Goal: Transaction & Acquisition: Purchase product/service

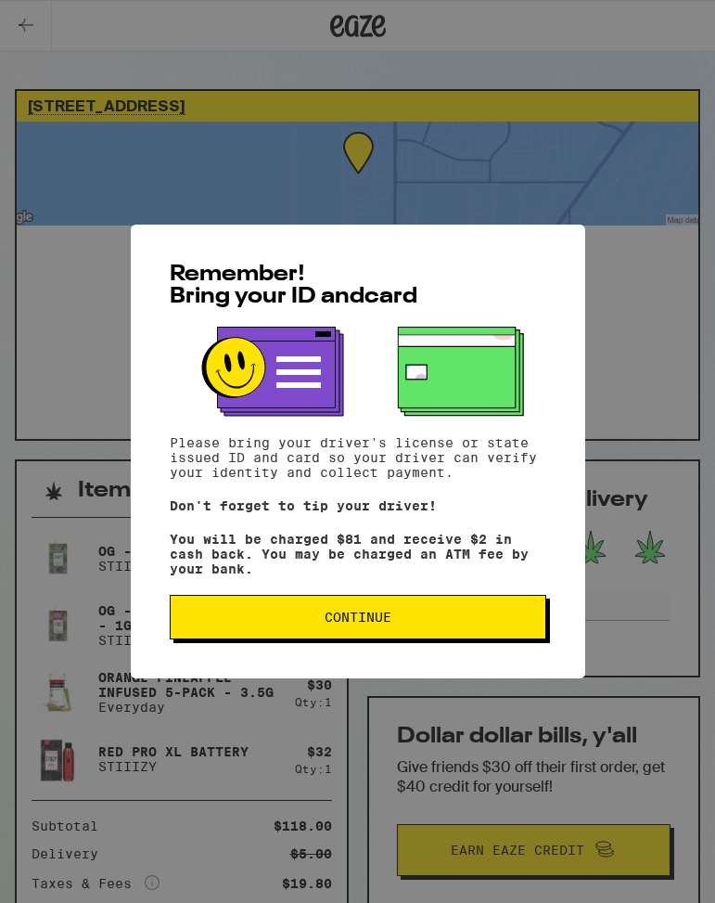
click at [172, 68] on div "Remember! Bring your ID and card Please bring your driver's license or state is…" at bounding box center [357, 451] width 715 height 903
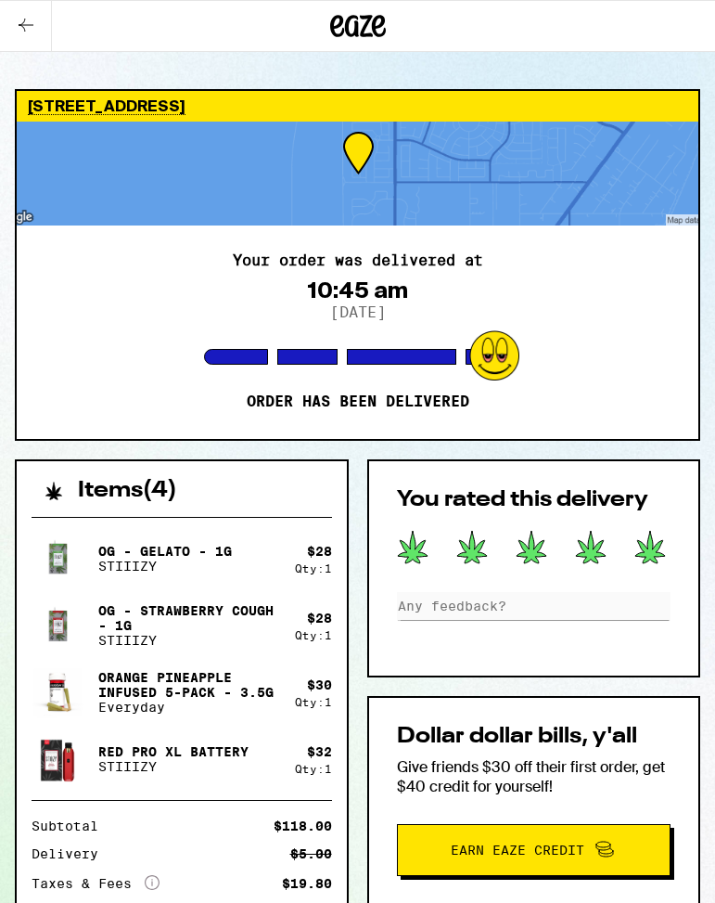
click at [21, 25] on icon at bounding box center [26, 25] width 15 height 13
